Goal: Task Accomplishment & Management: Manage account settings

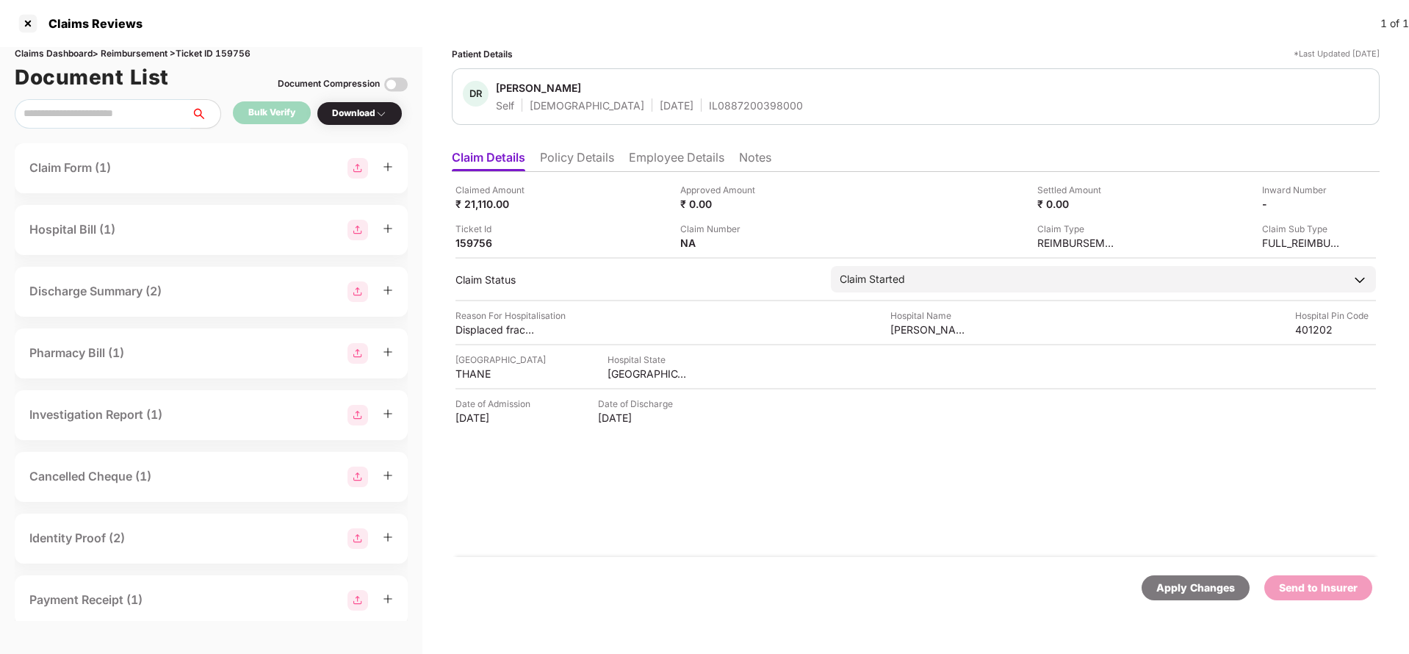
click at [231, 54] on div "Claims Dashboard > Reimbursement > Ticket ID 159756" at bounding box center [211, 54] width 393 height 14
copy div "159756"
click at [1198, 595] on div "Apply Changes" at bounding box center [1195, 588] width 79 height 16
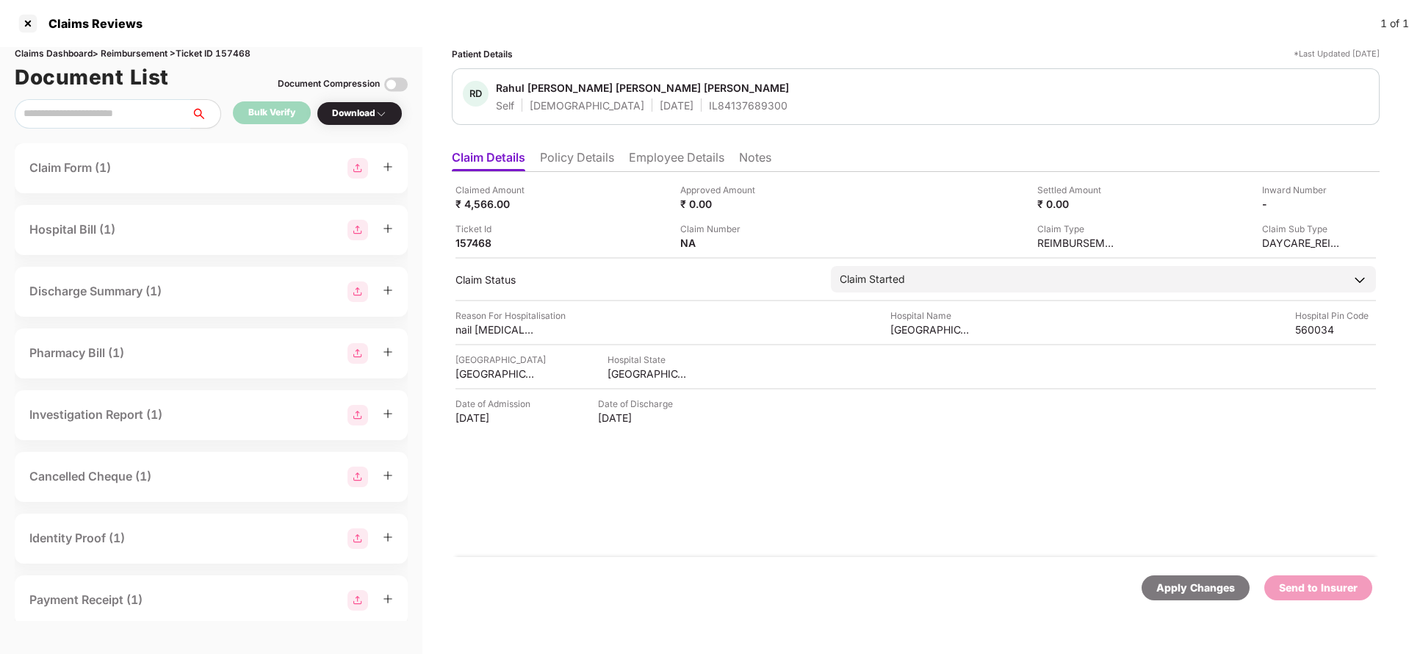
click at [1207, 600] on div "Apply Changes Send to Insurer" at bounding box center [916, 588] width 928 height 62
click at [1208, 586] on div "Apply Changes" at bounding box center [1195, 588] width 79 height 16
click at [243, 57] on div "Claims Dashboard > Reimbursement > Ticket ID 157468" at bounding box center [211, 54] width 393 height 14
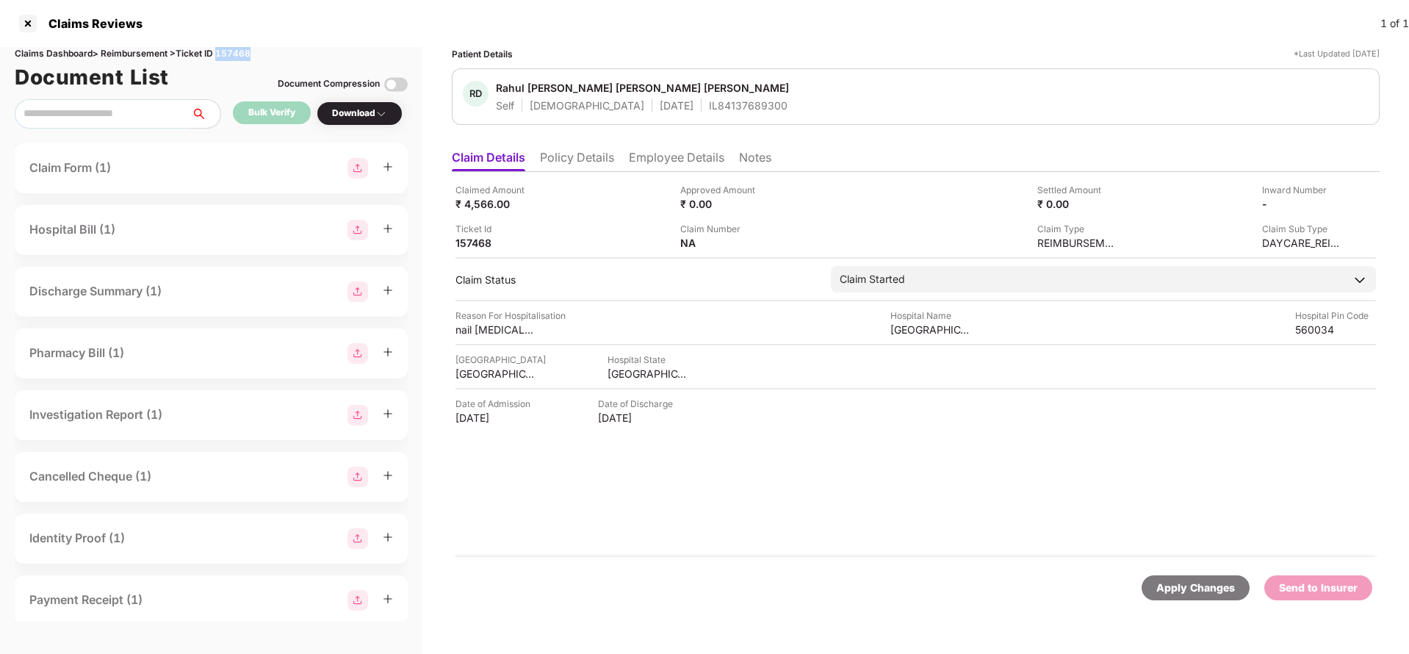
copy div "157468"
click at [1211, 591] on div "Apply Changes" at bounding box center [1195, 588] width 79 height 16
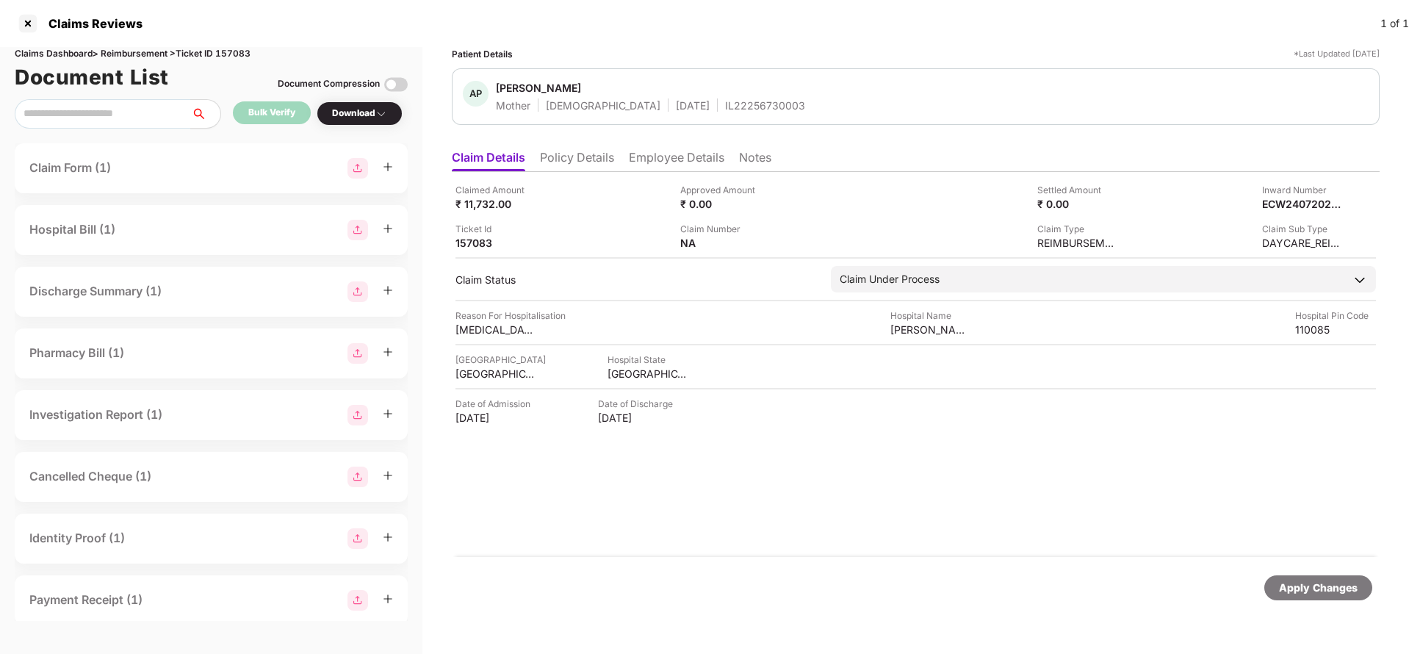
click at [596, 166] on li "Policy Details" at bounding box center [577, 160] width 74 height 21
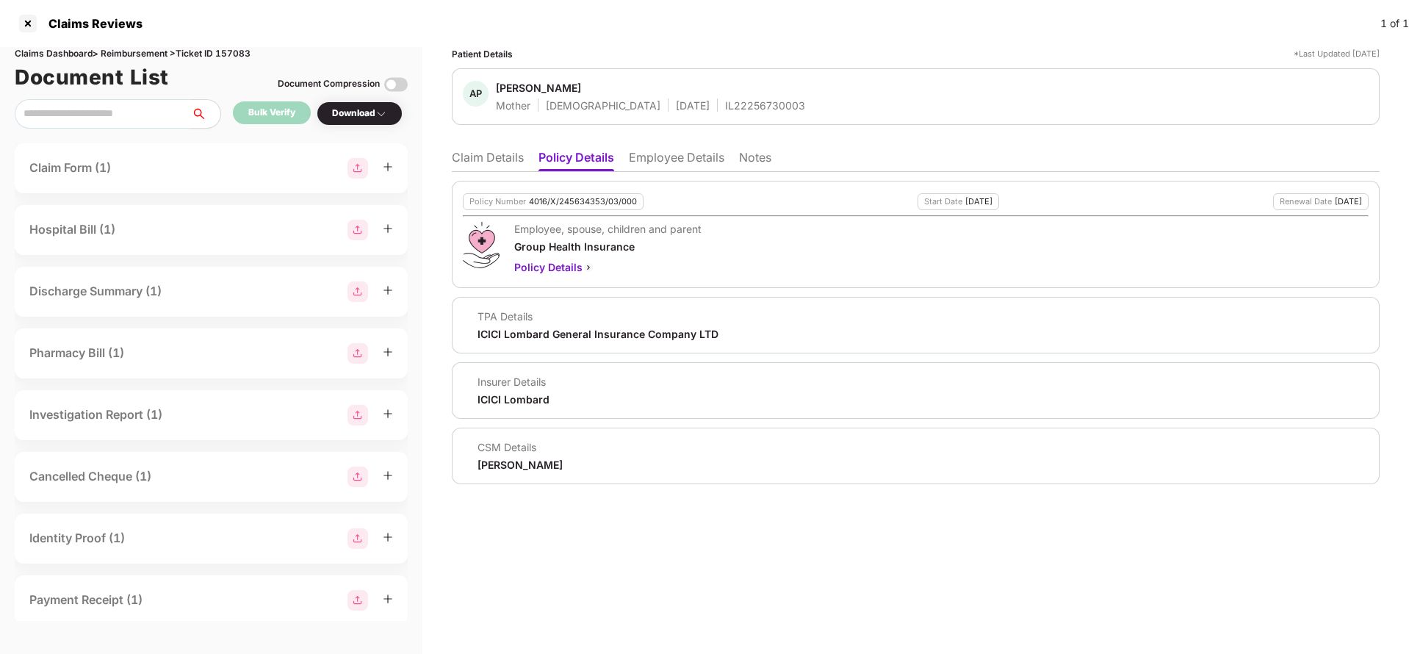
click at [583, 197] on div "4016/X/245634353/03/000" at bounding box center [583, 202] width 108 height 10
copy div "4016/X/245634353/03/000"
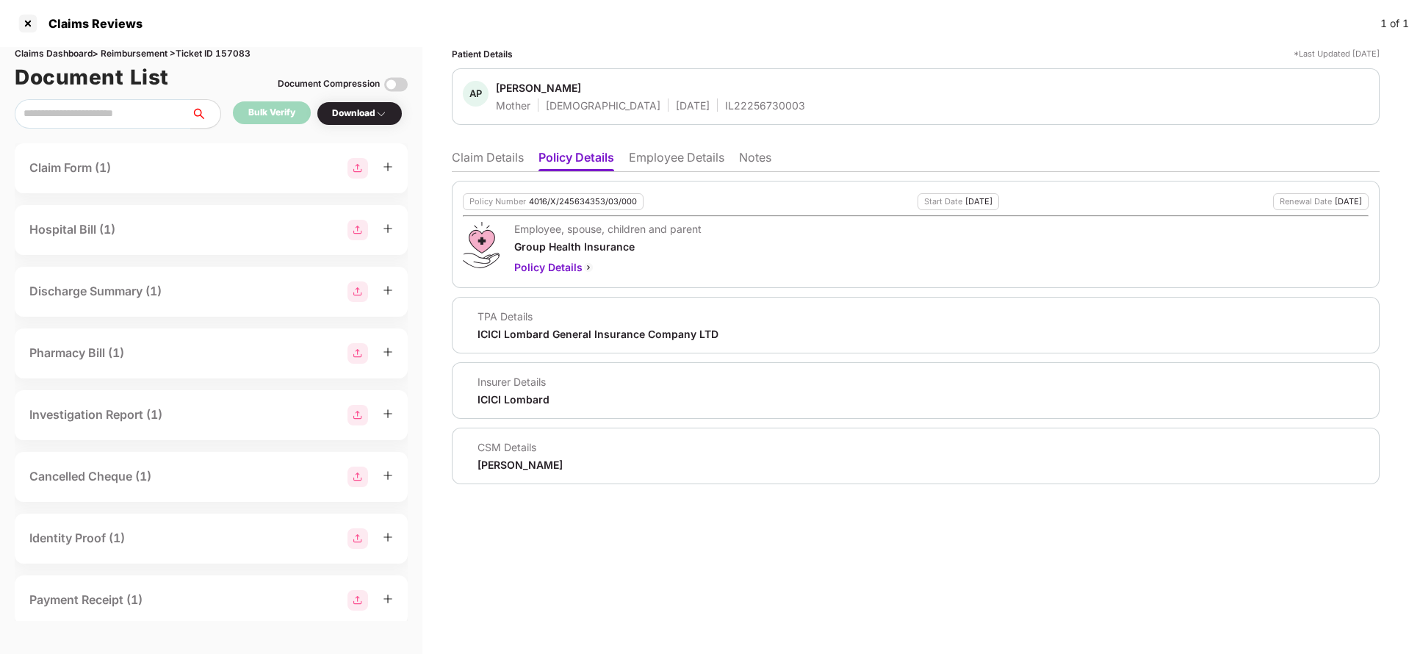
click at [502, 159] on li "Claim Details" at bounding box center [488, 160] width 72 height 21
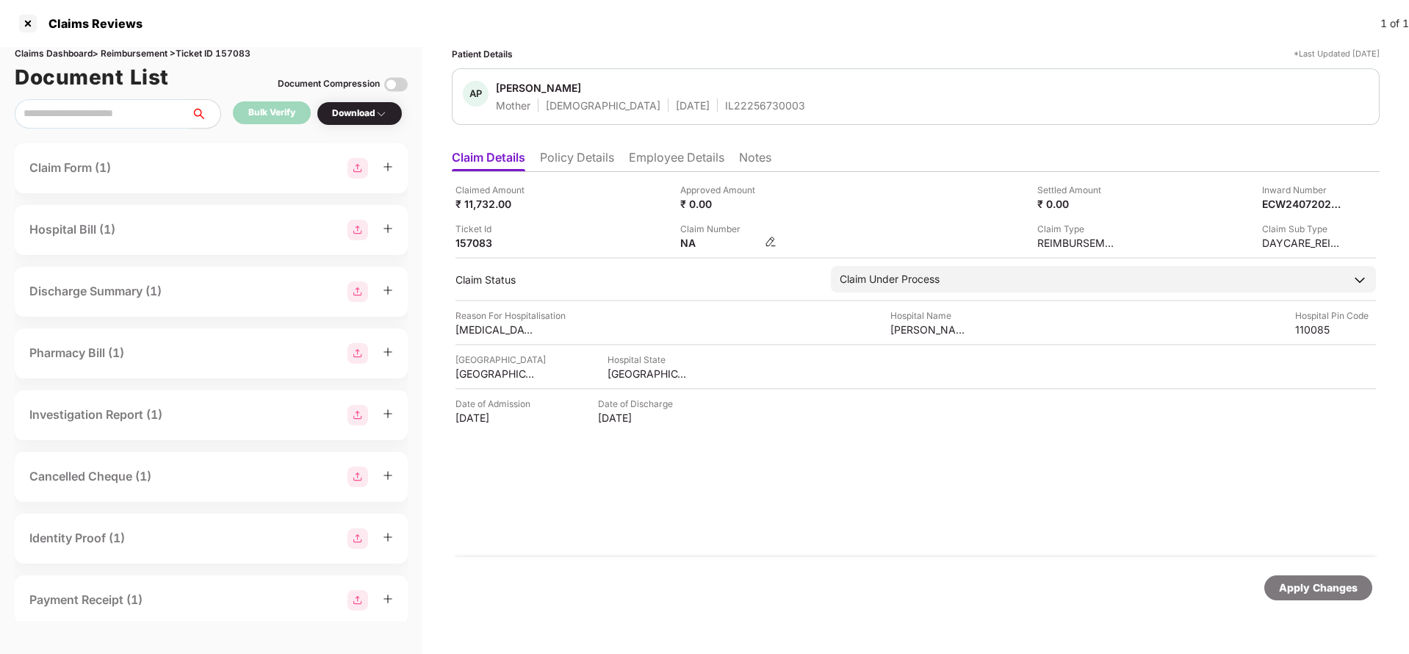
click at [767, 239] on img at bounding box center [771, 242] width 12 height 12
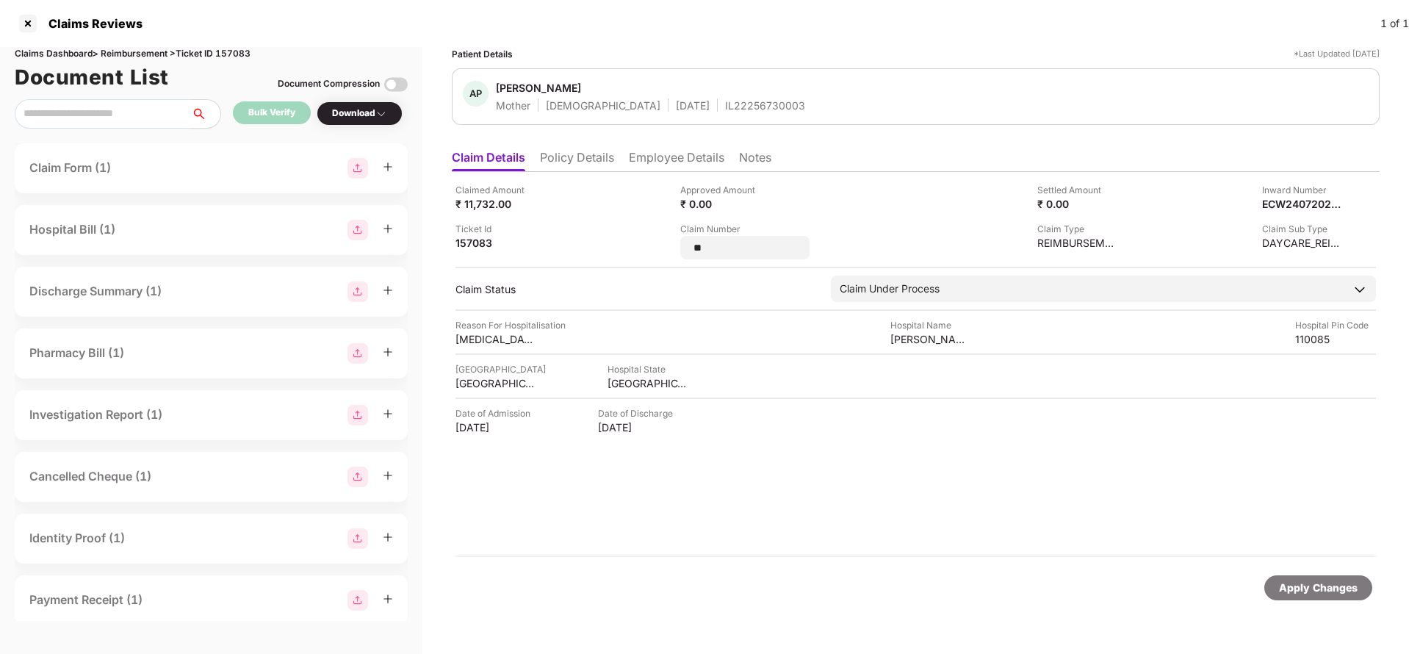
type input "*"
type input "**********"
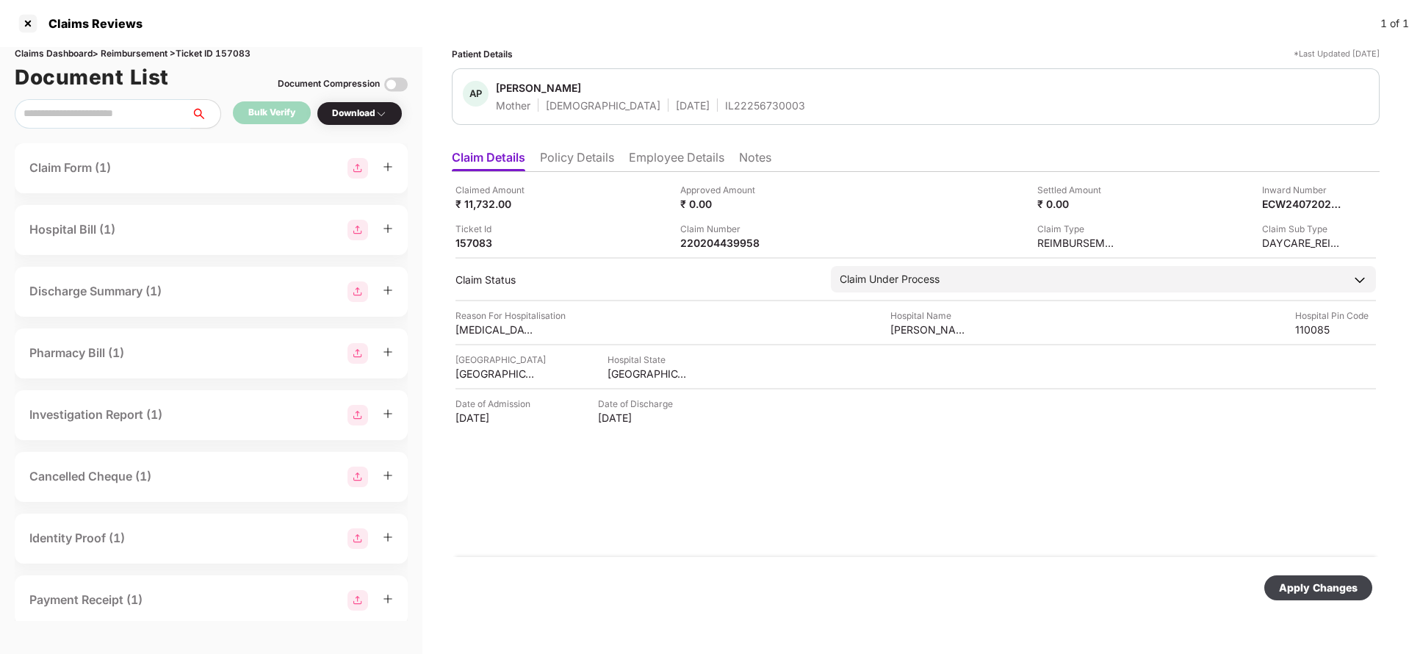
click at [1295, 580] on div "Apply Changes" at bounding box center [1318, 588] width 79 height 16
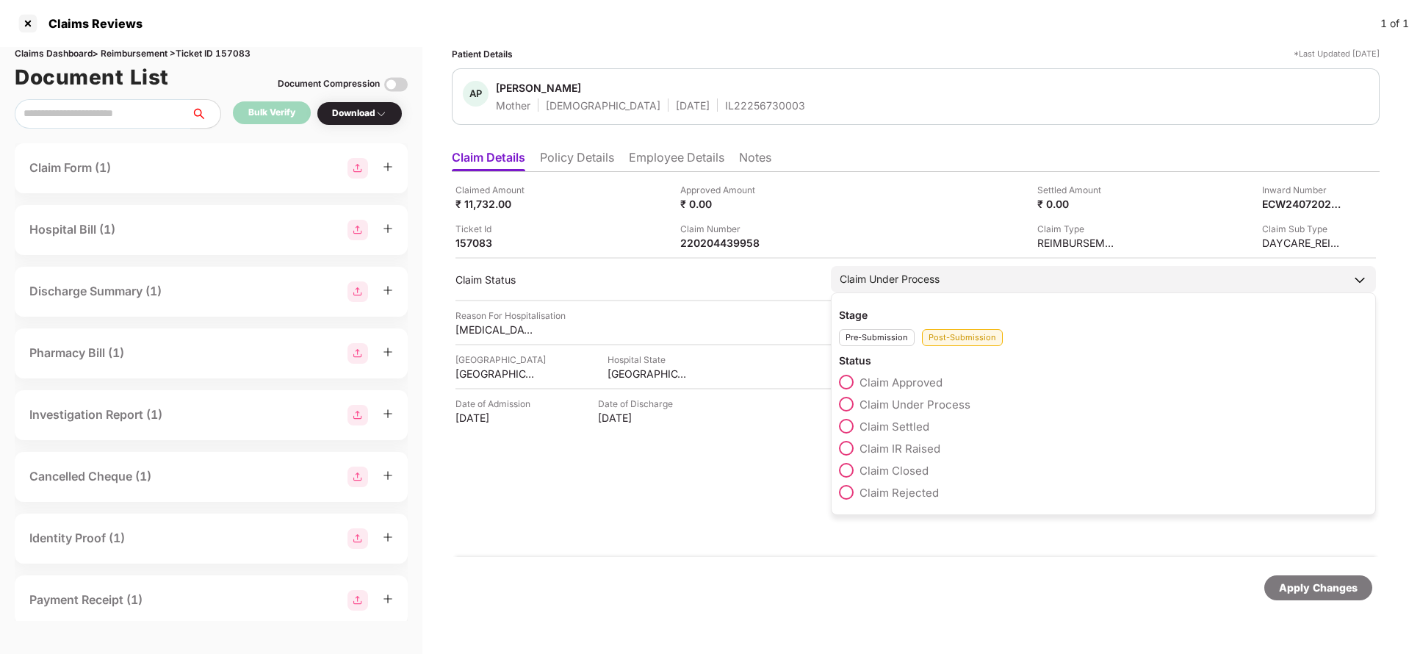
click at [901, 431] on span "Claim Settled" at bounding box center [894, 426] width 70 height 14
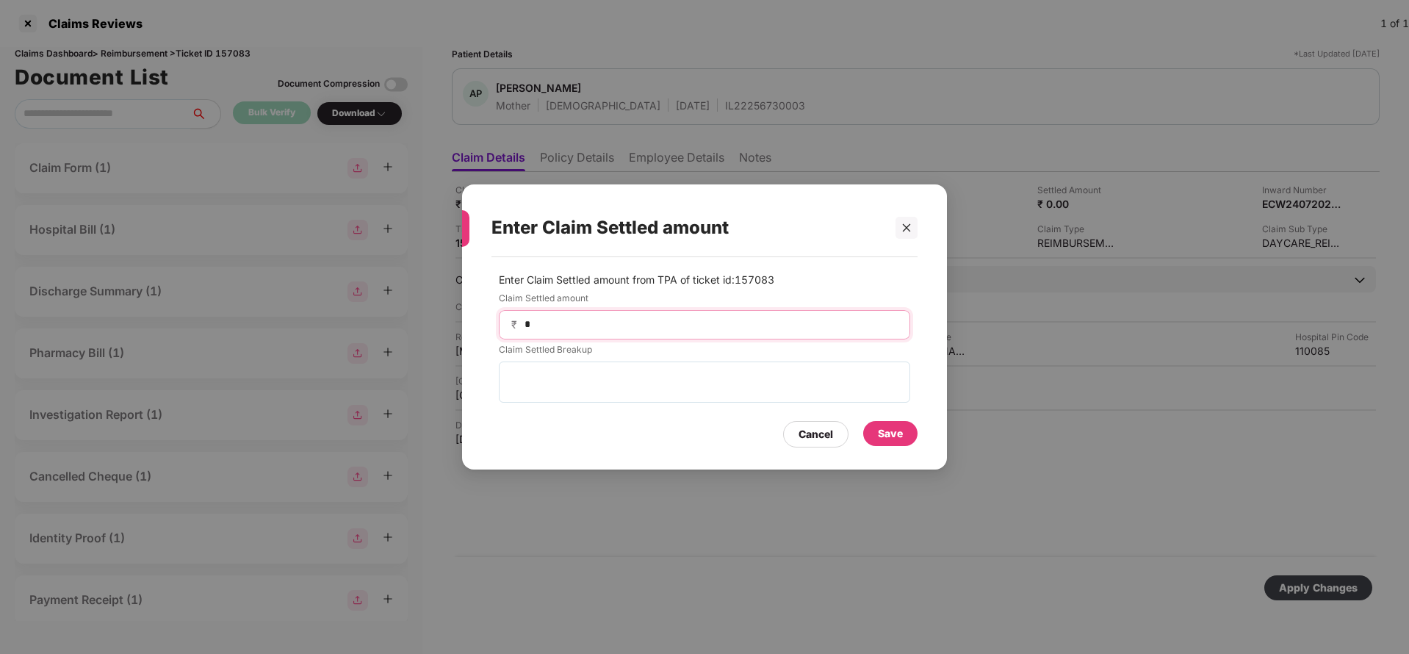
click at [620, 329] on input "*" at bounding box center [710, 324] width 375 height 15
type input "*****"
click at [881, 448] on div "Enter Claim Settled amount from TPA of ticket id: 157083 Claim Settled amount ₹…" at bounding box center [704, 356] width 485 height 198
click at [890, 434] on div "Save" at bounding box center [890, 433] width 25 height 16
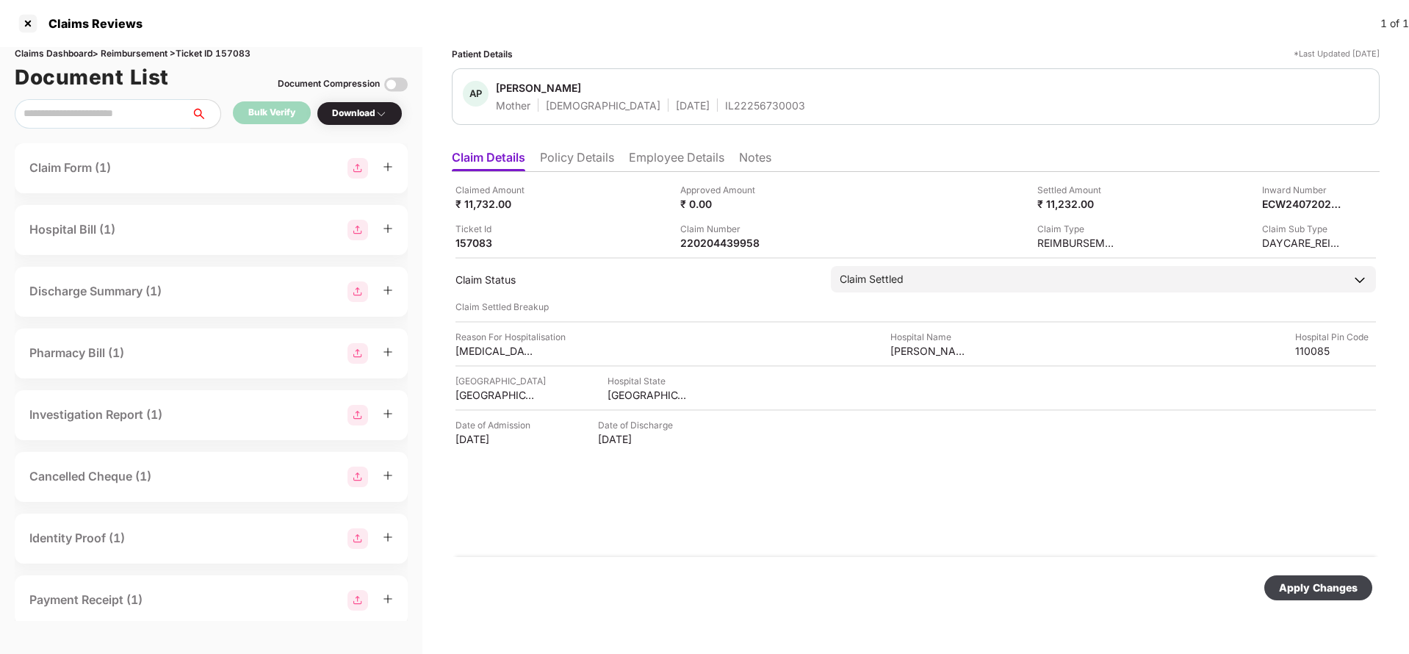
click at [1355, 583] on div "Apply Changes" at bounding box center [1318, 588] width 79 height 16
click at [740, 243] on div "220204439958" at bounding box center [720, 243] width 81 height 14
copy div "220204439958"
click at [726, 93] on span "Anju Pahwa" at bounding box center [650, 90] width 309 height 18
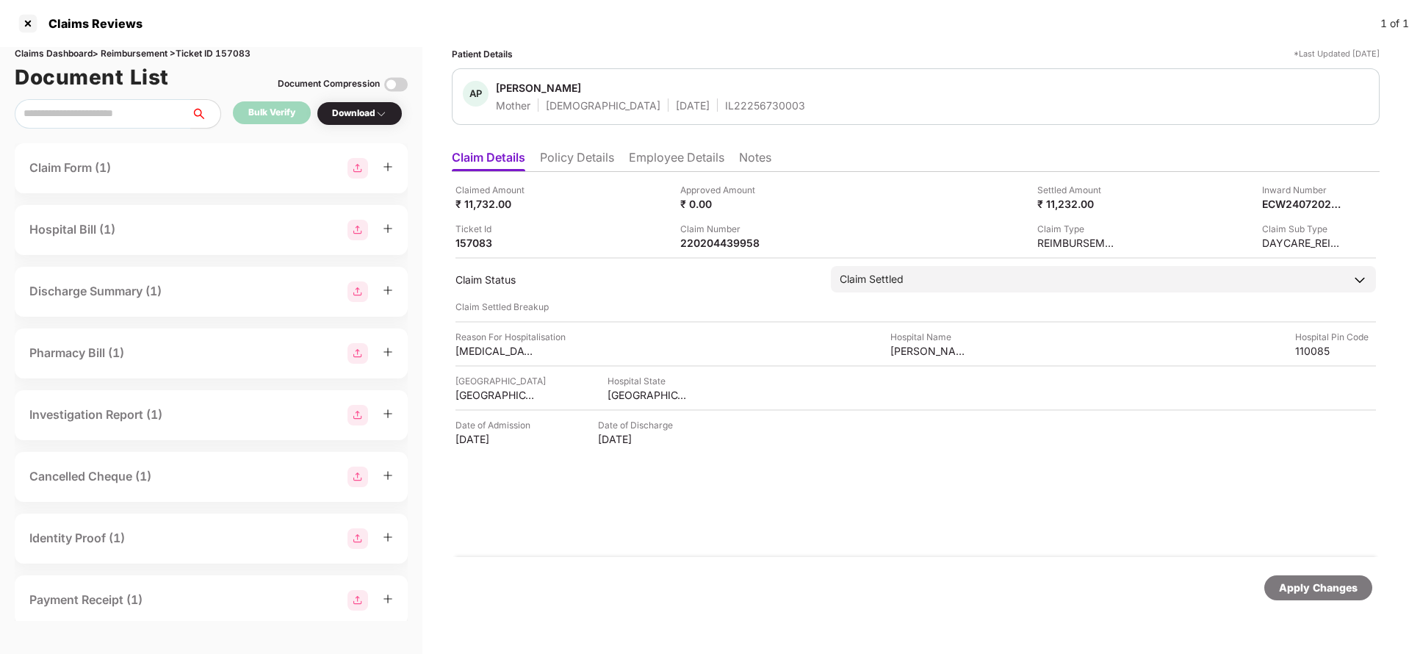
click at [726, 93] on span "Anju Pahwa" at bounding box center [650, 90] width 309 height 18
click at [725, 110] on div "IL22256730003" at bounding box center [765, 105] width 80 height 14
copy div "IL22256730003"
click at [1316, 588] on div "Apply Changes" at bounding box center [1318, 588] width 79 height 16
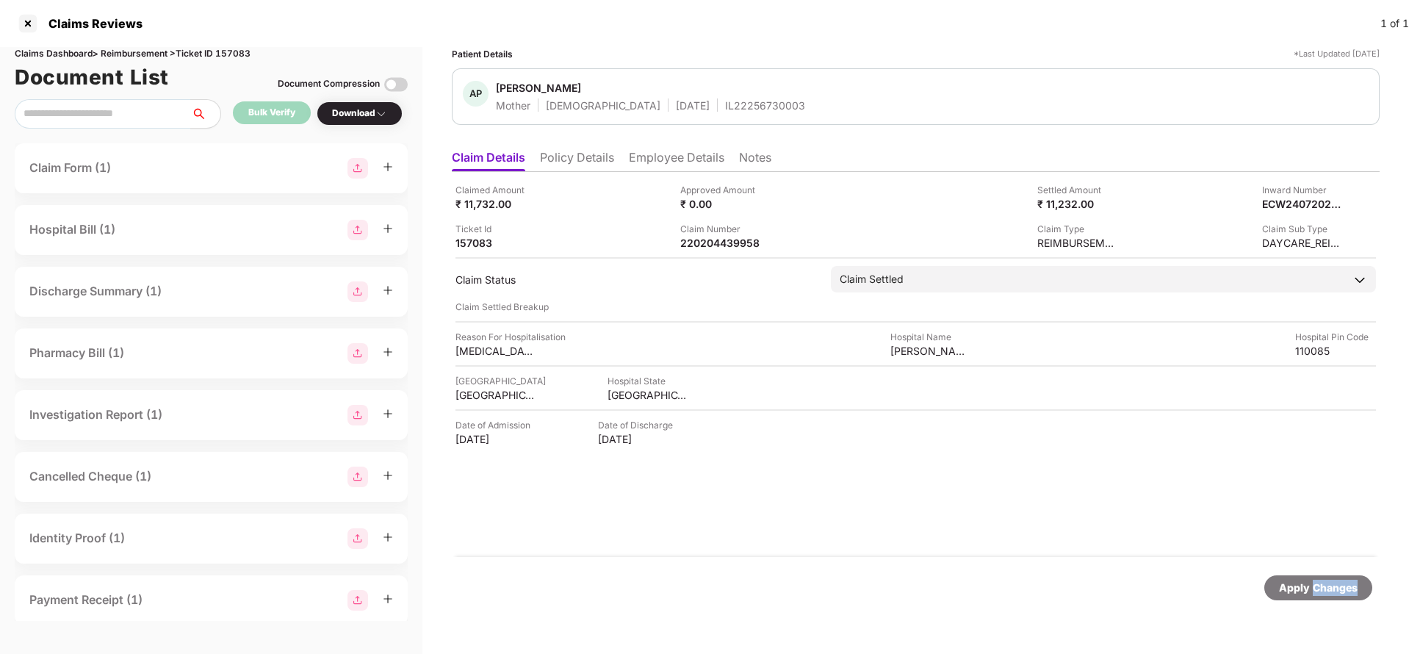
click at [1316, 588] on div "Apply Changes" at bounding box center [1318, 588] width 79 height 16
click at [236, 48] on div "Claims Dashboard > Reimbursement > Ticket ID 157083" at bounding box center [211, 54] width 393 height 14
copy div "157083"
click at [1319, 580] on div "Apply Changes" at bounding box center [1318, 588] width 79 height 16
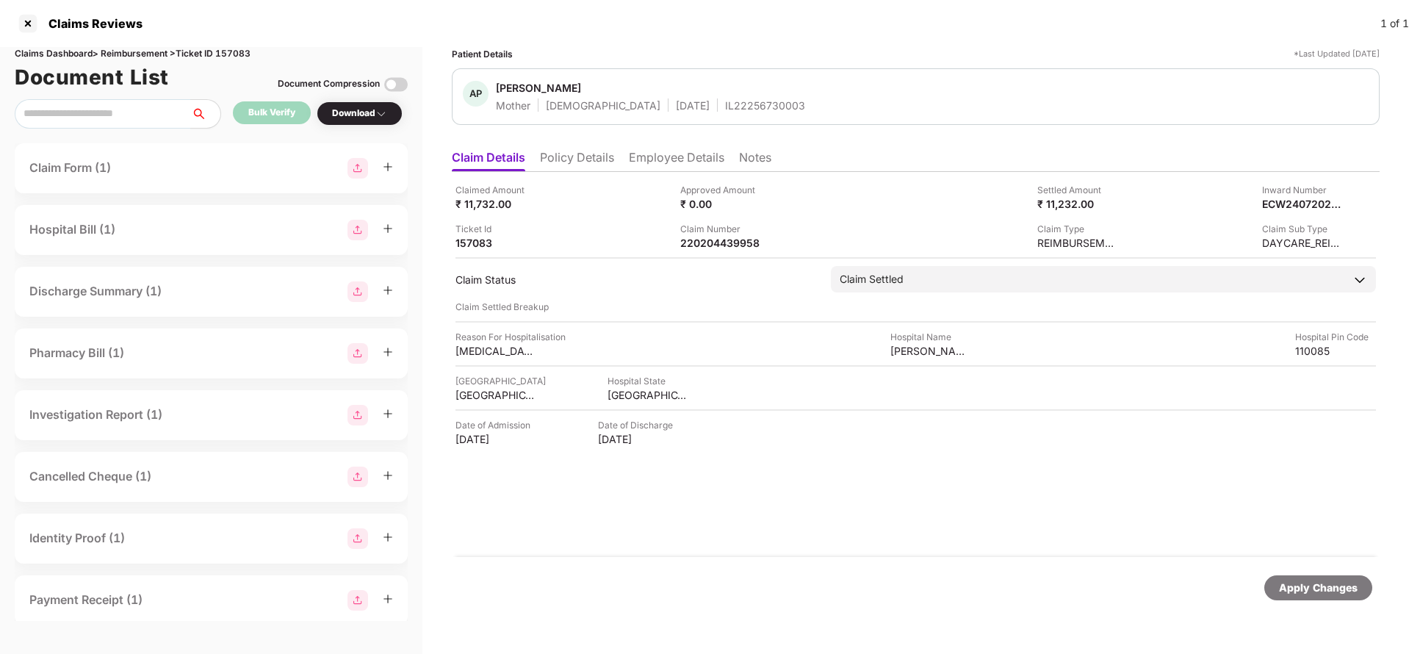
drag, startPoint x: 1319, startPoint y: 579, endPoint x: 1307, endPoint y: 570, distance: 14.7
click at [1318, 580] on div "Apply Changes" at bounding box center [1318, 588] width 79 height 16
